Goal: Transaction & Acquisition: Purchase product/service

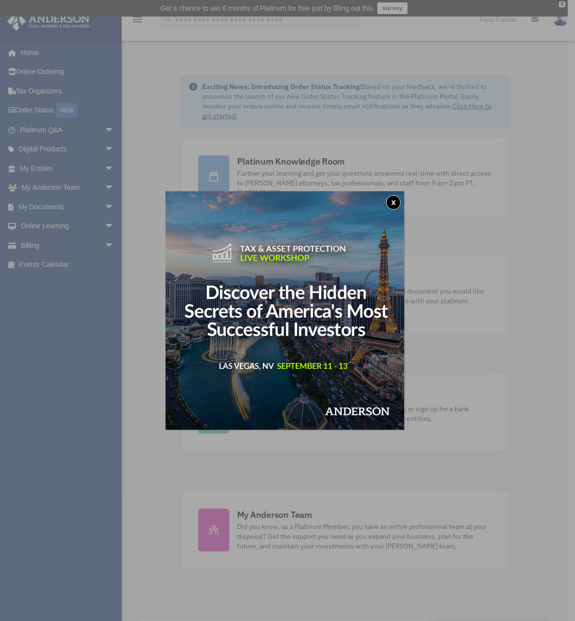
click at [392, 201] on button "x" at bounding box center [393, 202] width 15 height 15
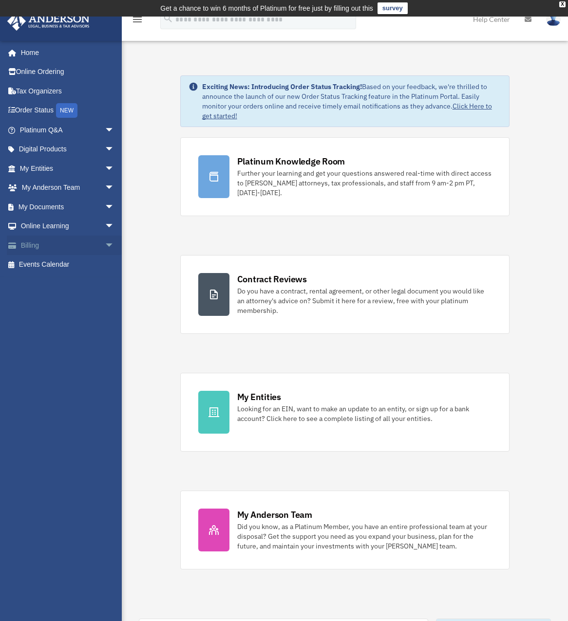
click at [88, 241] on link "Billing arrow_drop_down" at bounding box center [68, 245] width 122 height 19
click at [58, 207] on link "My Documents arrow_drop_down" at bounding box center [68, 206] width 122 height 19
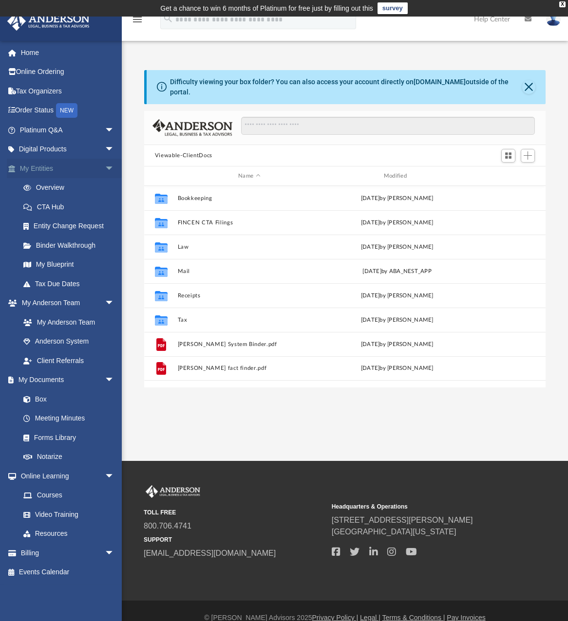
scroll to position [214, 394]
click at [120, 170] on link "My Entities arrow_drop_down" at bounding box center [68, 168] width 122 height 19
click at [91, 187] on link "Overview" at bounding box center [71, 187] width 115 height 19
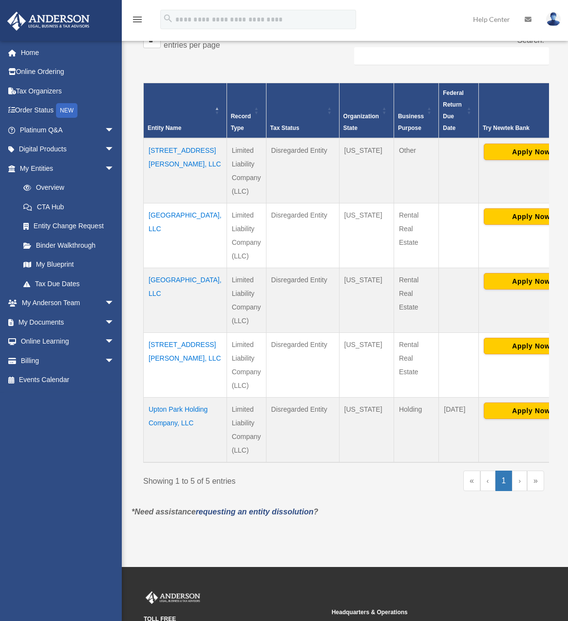
scroll to position [211, 0]
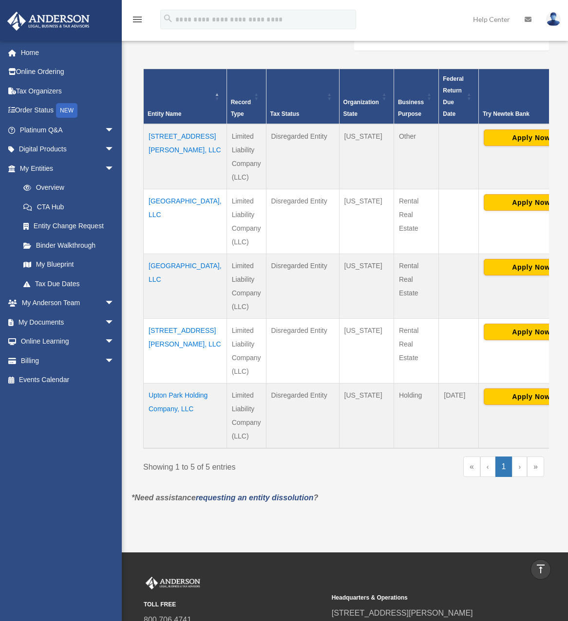
click at [163, 268] on td "[GEOGRAPHIC_DATA], LLC" at bounding box center [185, 286] width 83 height 65
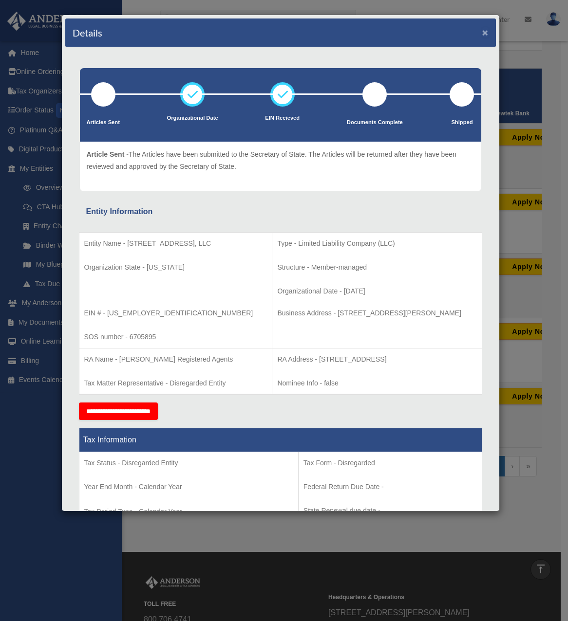
click at [482, 34] on button "×" at bounding box center [485, 32] width 6 height 10
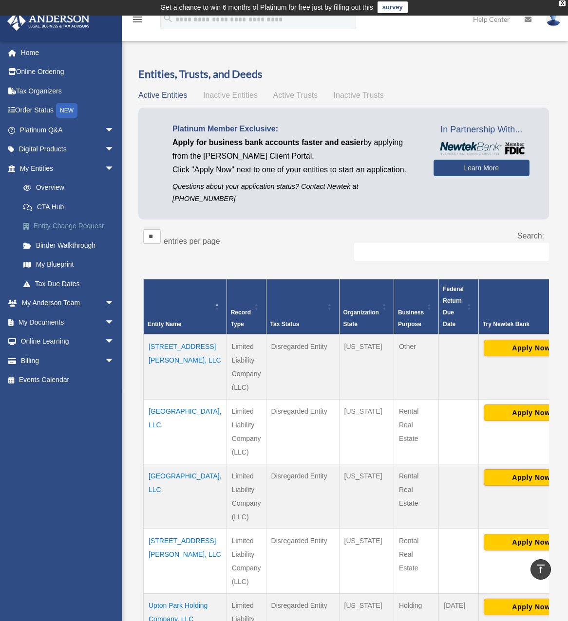
scroll to position [0, 0]
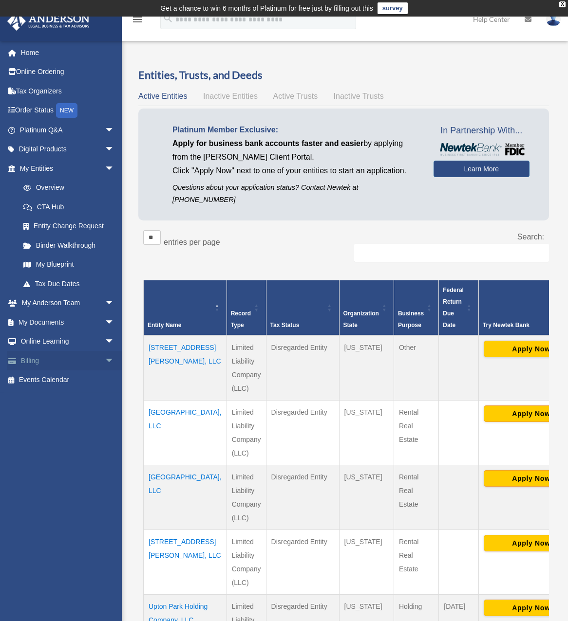
click at [66, 358] on link "Billing arrow_drop_down" at bounding box center [68, 360] width 122 height 19
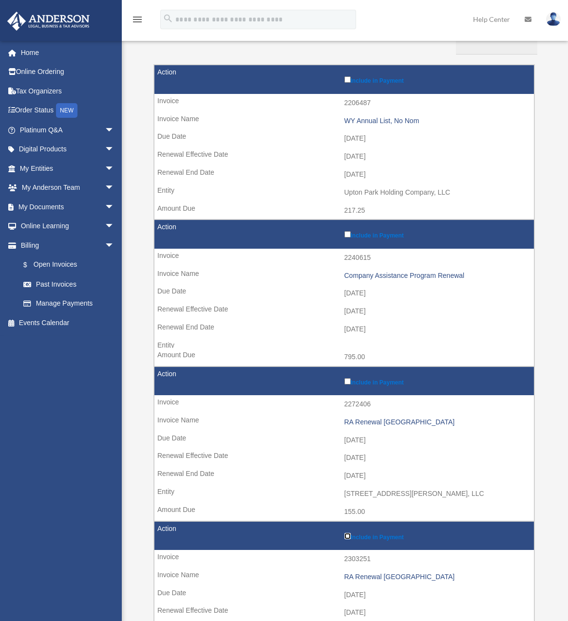
scroll to position [146, 0]
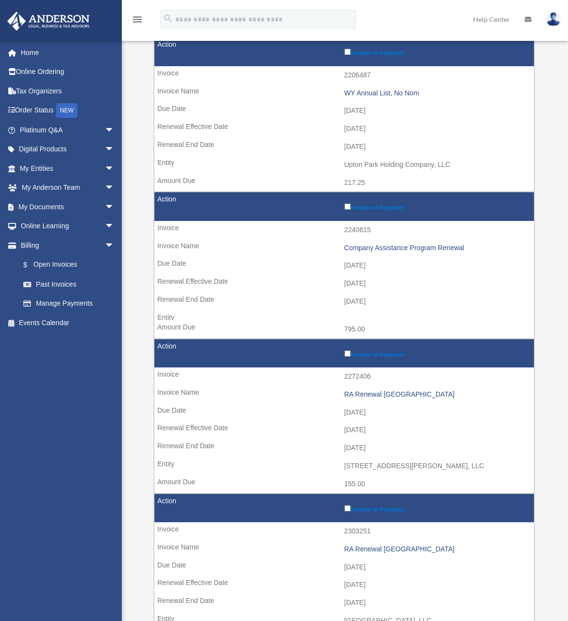
drag, startPoint x: 384, startPoint y: 114, endPoint x: 324, endPoint y: 111, distance: 59.9
click at [324, 111] on td "2025-10-11" at bounding box center [343, 111] width 379 height 18
drag, startPoint x: 376, startPoint y: 262, endPoint x: 324, endPoint y: 260, distance: 52.1
click at [324, 260] on td "2025-11-10" at bounding box center [343, 266] width 379 height 18
drag, startPoint x: 324, startPoint y: 260, endPoint x: 372, endPoint y: 260, distance: 48.2
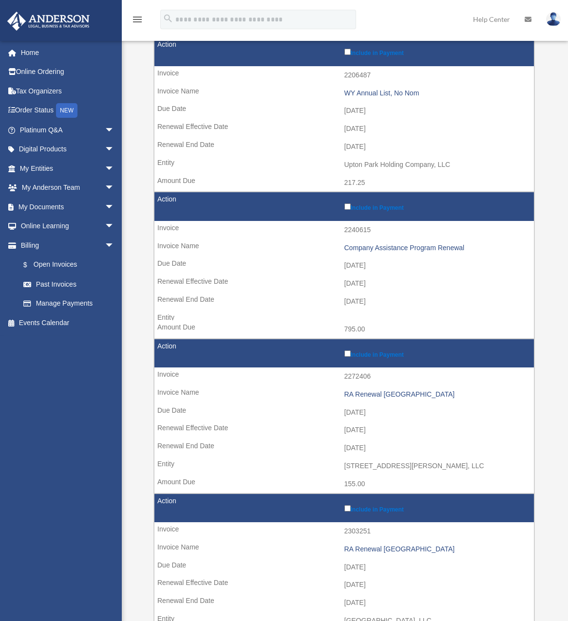
click at [367, 261] on td "2025-11-10" at bounding box center [343, 266] width 379 height 18
click at [387, 262] on td "2025-11-10" at bounding box center [343, 266] width 379 height 18
drag, startPoint x: 385, startPoint y: 264, endPoint x: 312, endPoint y: 262, distance: 73.5
click at [312, 262] on td "2025-11-10" at bounding box center [343, 266] width 379 height 18
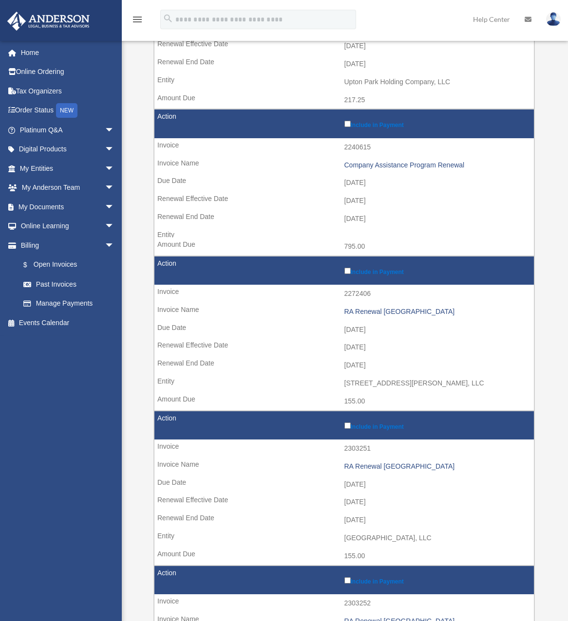
scroll to position [243, 0]
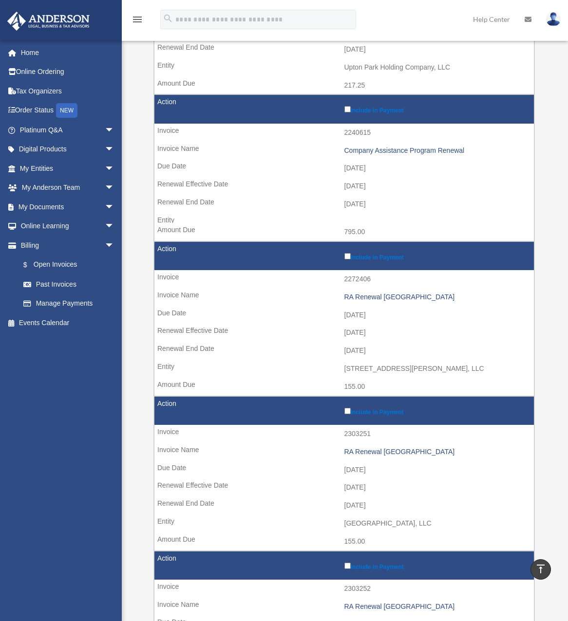
drag, startPoint x: 386, startPoint y: 314, endPoint x: 324, endPoint y: 314, distance: 61.8
click at [324, 314] on td "2025-12-11" at bounding box center [343, 315] width 379 height 18
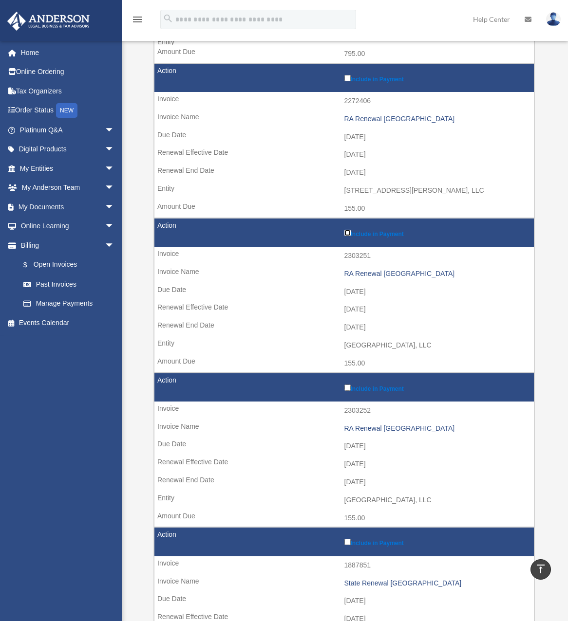
scroll to position [438, 0]
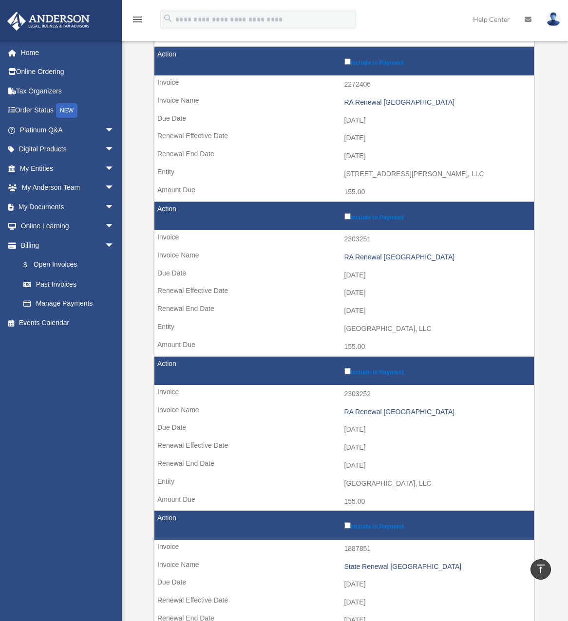
click at [411, 274] on td "2026-01-11" at bounding box center [343, 275] width 379 height 18
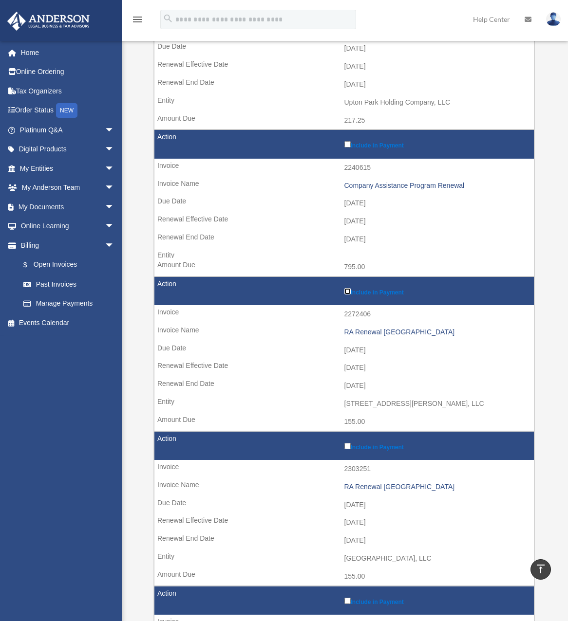
scroll to position [0, 0]
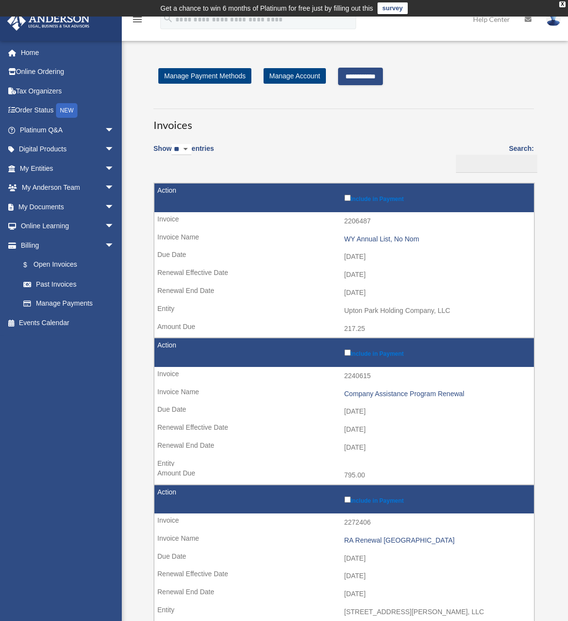
click at [383, 77] on input "**********" at bounding box center [360, 77] width 45 height 18
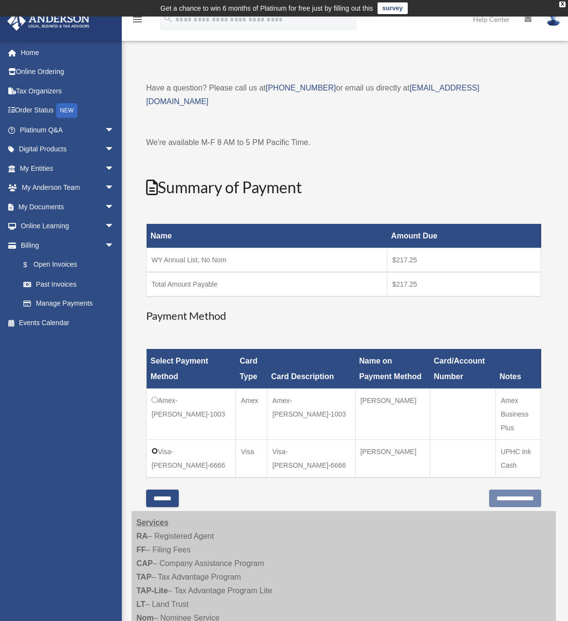
click at [158, 440] on td "Visa-Damianos-Theodorou-6666" at bounding box center [191, 459] width 89 height 38
click at [507, 490] on input "**********" at bounding box center [515, 499] width 52 height 18
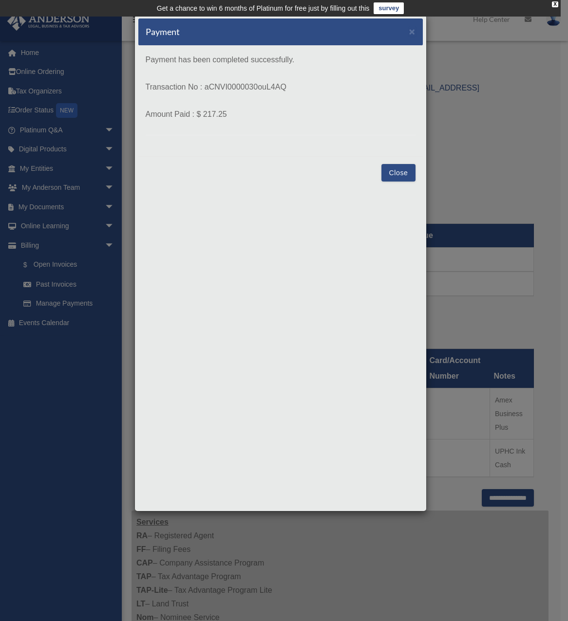
drag, startPoint x: 239, startPoint y: 107, endPoint x: 160, endPoint y: 55, distance: 95.3
click at [160, 55] on p "Payment has been completed successfully. Transaction No : aCNVI0000030ouL4AQ Am…" at bounding box center [281, 94] width 270 height 82
drag, startPoint x: 160, startPoint y: 55, endPoint x: 307, endPoint y: 112, distance: 158.3
click at [307, 112] on p "Amount Paid : $ 217.25" at bounding box center [281, 115] width 270 height 14
drag, startPoint x: 238, startPoint y: 129, endPoint x: 279, endPoint y: 155, distance: 49.7
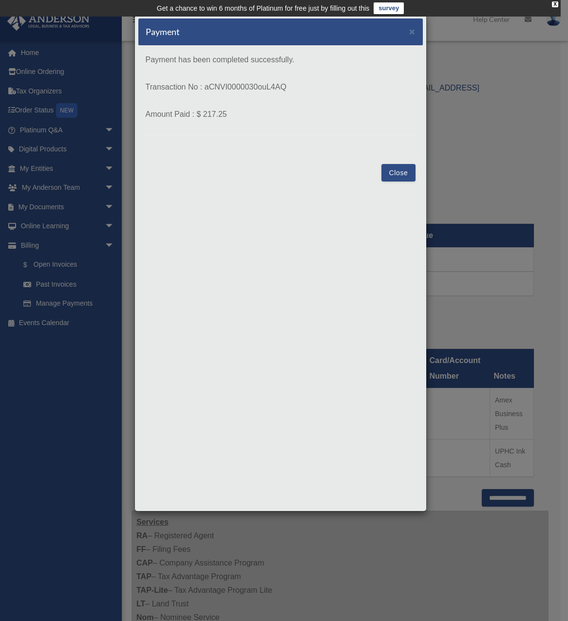
click at [279, 155] on div "Payment has been completed successfully. Transaction No : aCNVI0000030ouL4AQ Am…" at bounding box center [280, 101] width 284 height 110
click at [403, 177] on button "Close" at bounding box center [398, 173] width 34 height 18
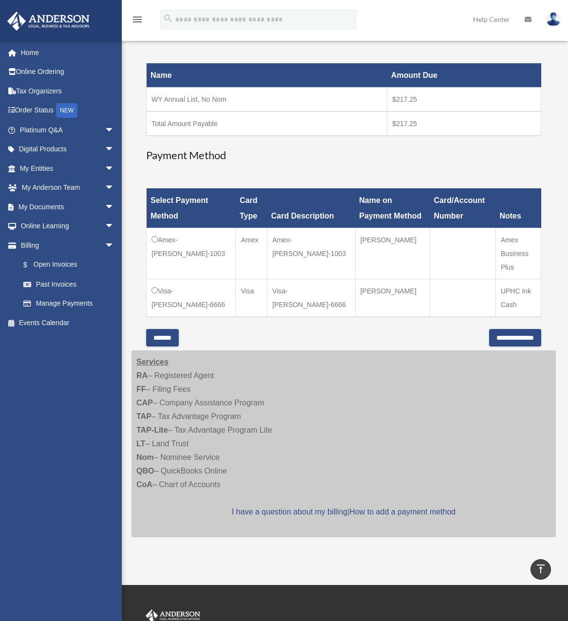
scroll to position [146, 0]
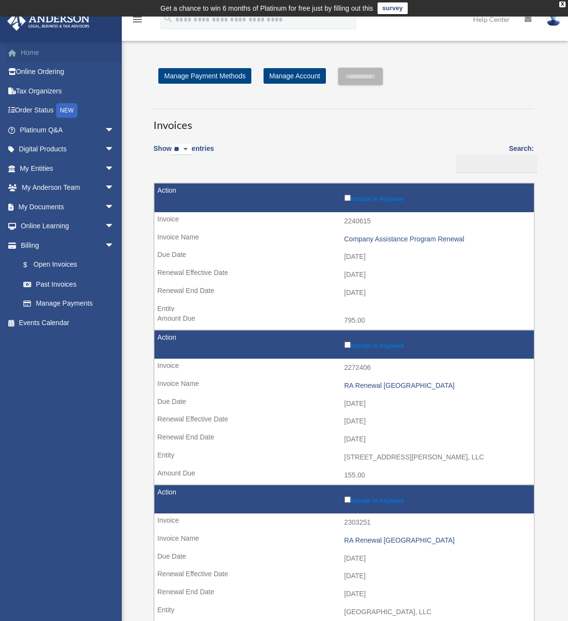
click at [39, 54] on link "Home" at bounding box center [68, 52] width 122 height 19
